Goal: Information Seeking & Learning: Stay updated

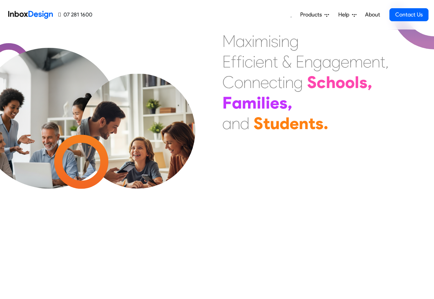
scroll to position [371, 0]
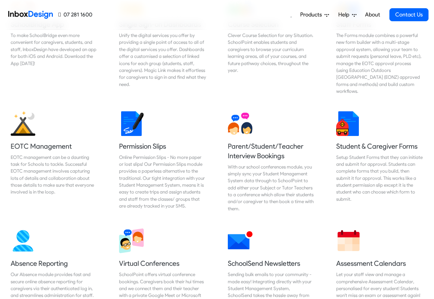
click at [310, 15] on span "Products" at bounding box center [312, 15] width 24 height 8
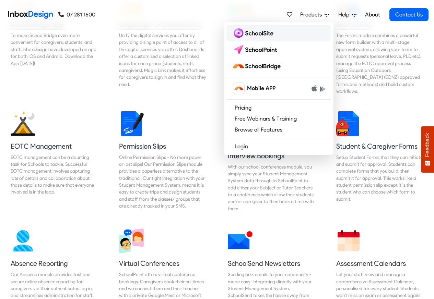
click at [249, 34] on img at bounding box center [254, 33] width 44 height 11
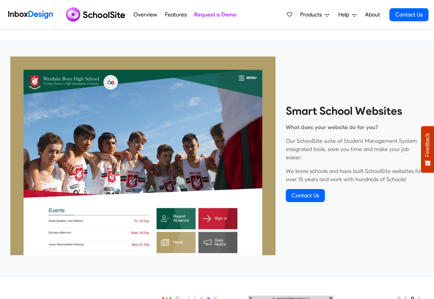
scroll to position [206, 0]
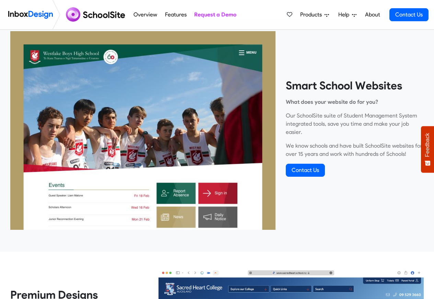
click at [363, 15] on link "About" at bounding box center [372, 15] width 19 height 14
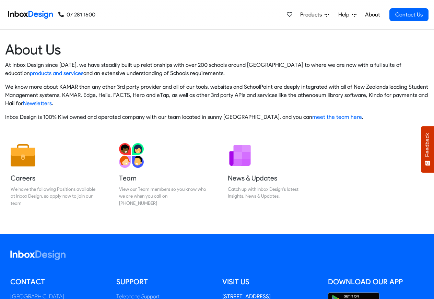
click at [363, 15] on link "About" at bounding box center [372, 15] width 19 height 14
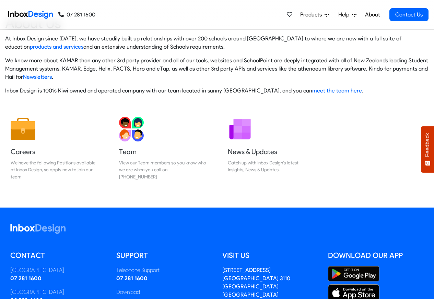
scroll to position [114, 0]
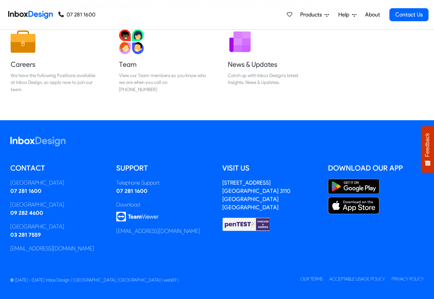
click at [332, 15] on link "Products" at bounding box center [314, 15] width 34 height 14
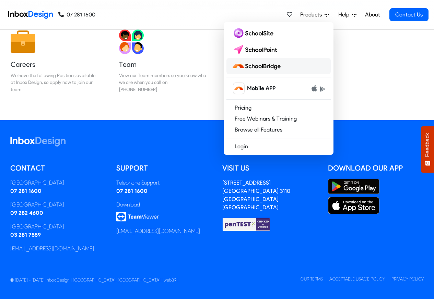
click at [261, 66] on img at bounding box center [257, 66] width 51 height 11
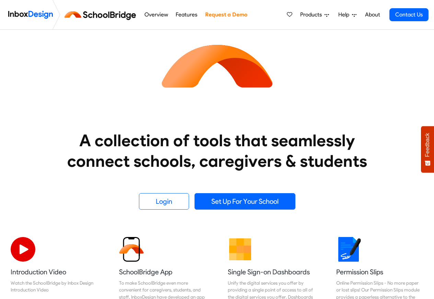
scroll to position [206, 0]
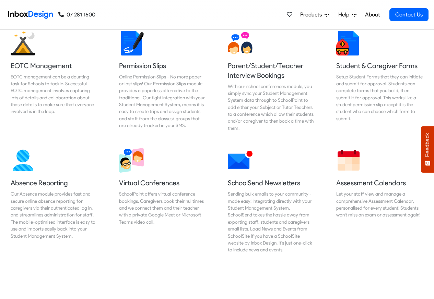
scroll to position [453, 0]
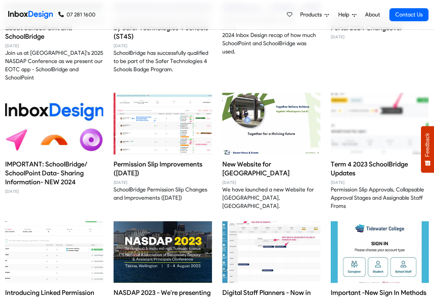
scroll to position [206, 0]
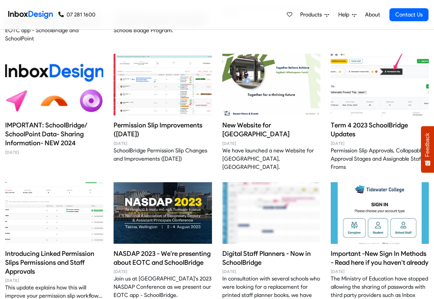
click at [265, 189] on img at bounding box center [271, 213] width 98 height 82
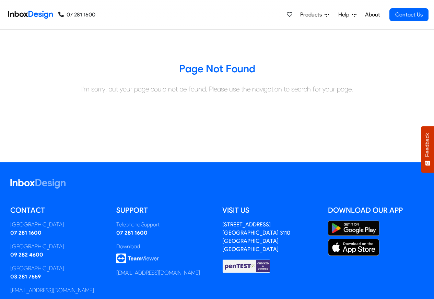
scroll to position [76, 0]
